Goal: Check status: Check status

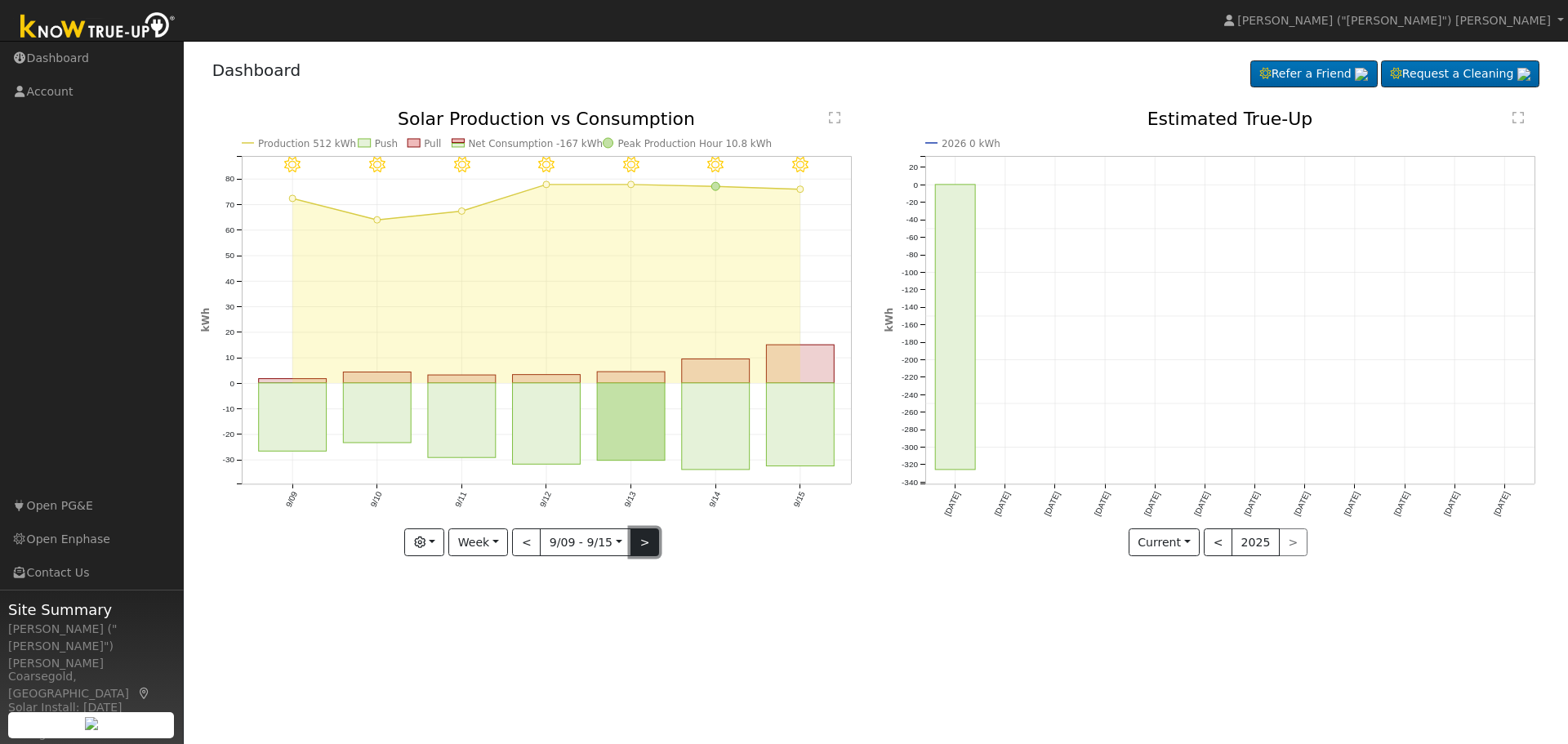
click at [636, 543] on button ">" at bounding box center [645, 542] width 29 height 28
type input "[DATE]"
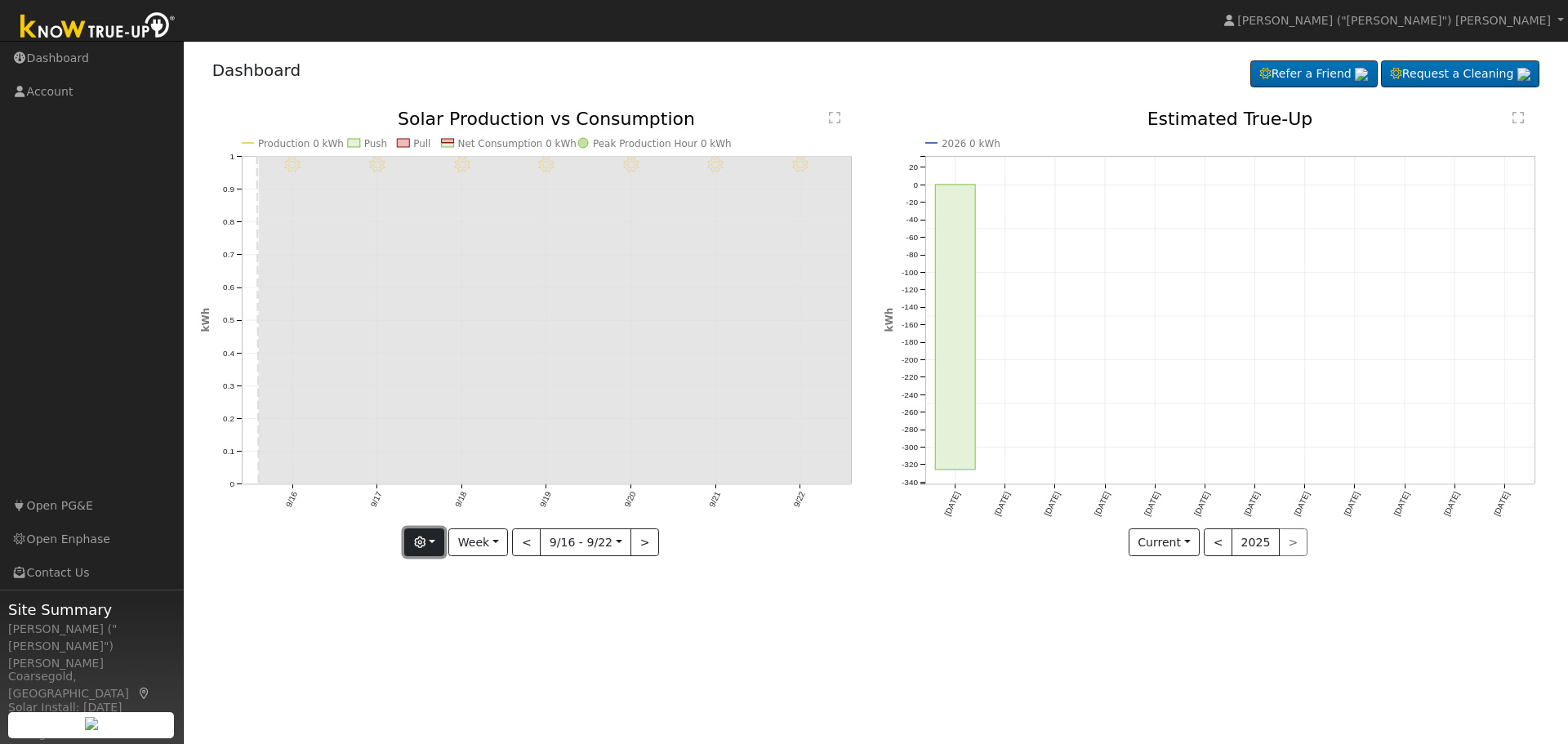
click at [433, 539] on button "button" at bounding box center [424, 542] width 40 height 28
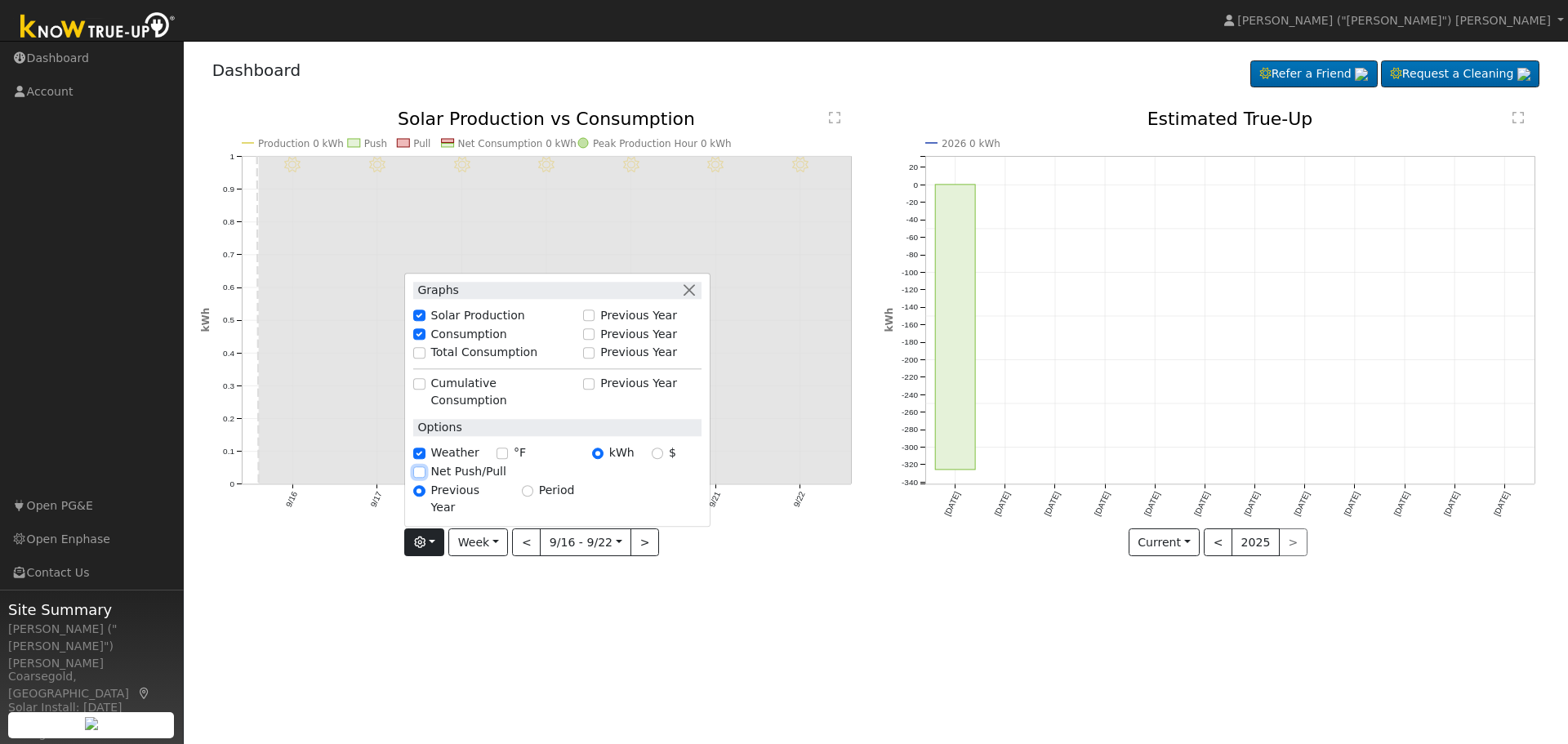
click at [419, 477] on input "Net Push/Pull" at bounding box center [419, 472] width 12 height 12
click at [424, 477] on input "Net Push/Pull" at bounding box center [419, 472] width 12 height 12
checkbox input "false"
click at [423, 359] on input "Total Consumption" at bounding box center [419, 352] width 12 height 12
checkbox input "true"
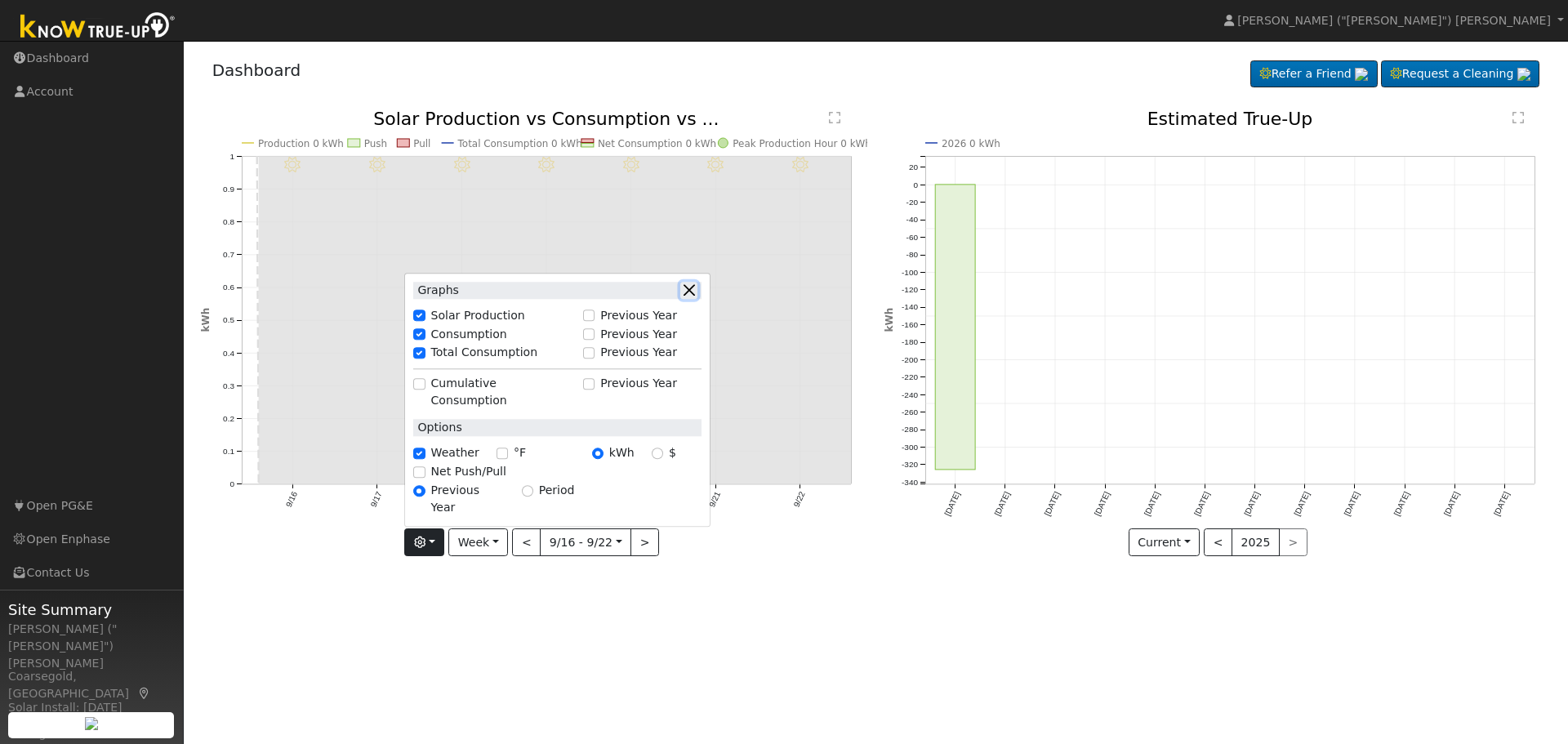
click at [697, 298] on button "button" at bounding box center [689, 289] width 17 height 17
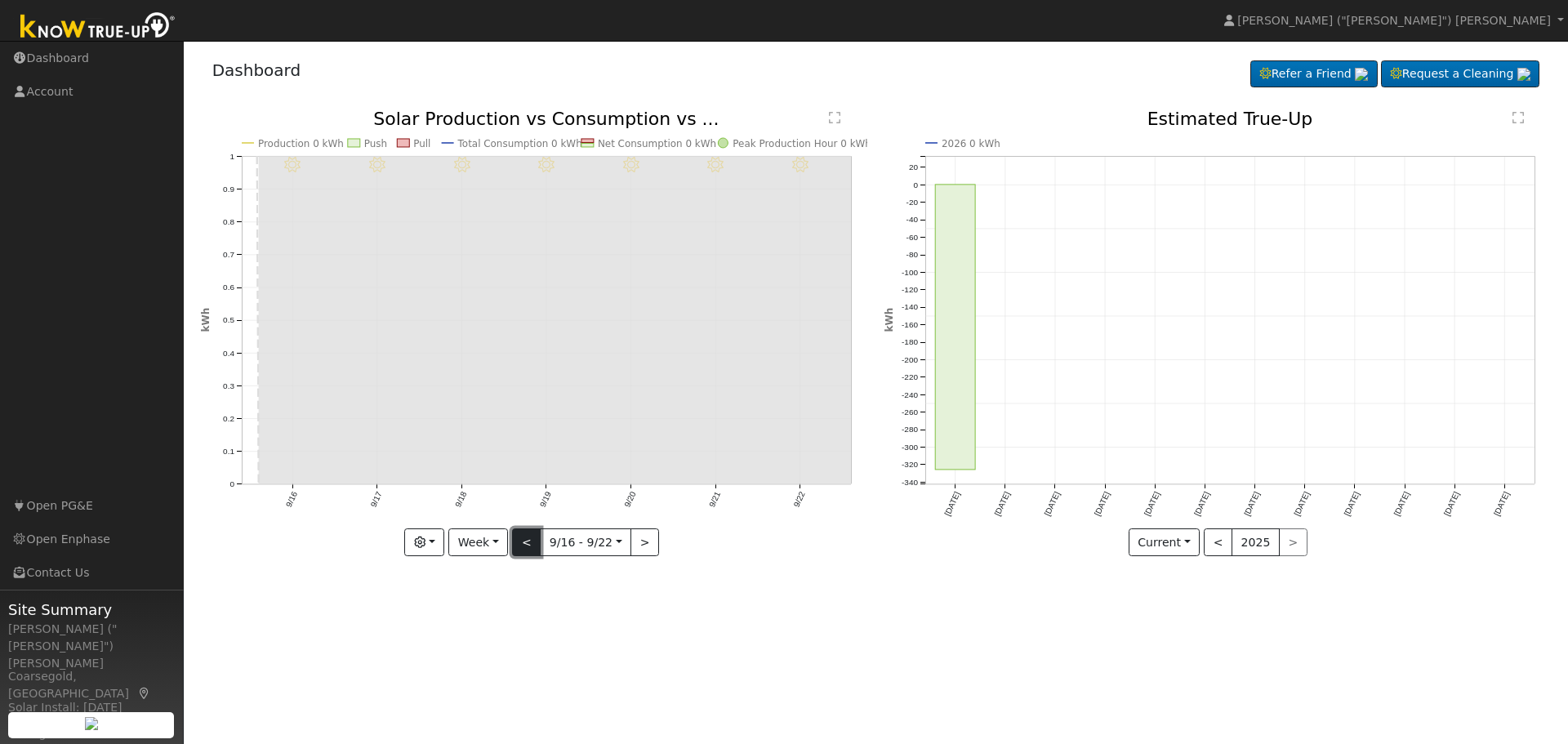
click at [518, 544] on button "<" at bounding box center [527, 542] width 29 height 28
type input "[DATE]"
